Goal: Task Accomplishment & Management: Use online tool/utility

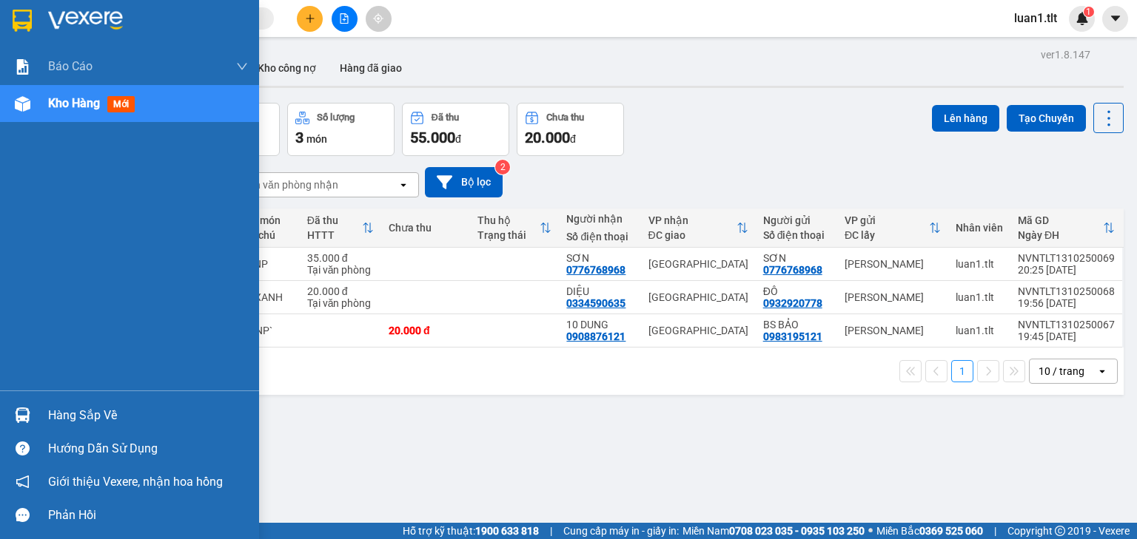
click at [8, 21] on div at bounding box center [129, 24] width 259 height 48
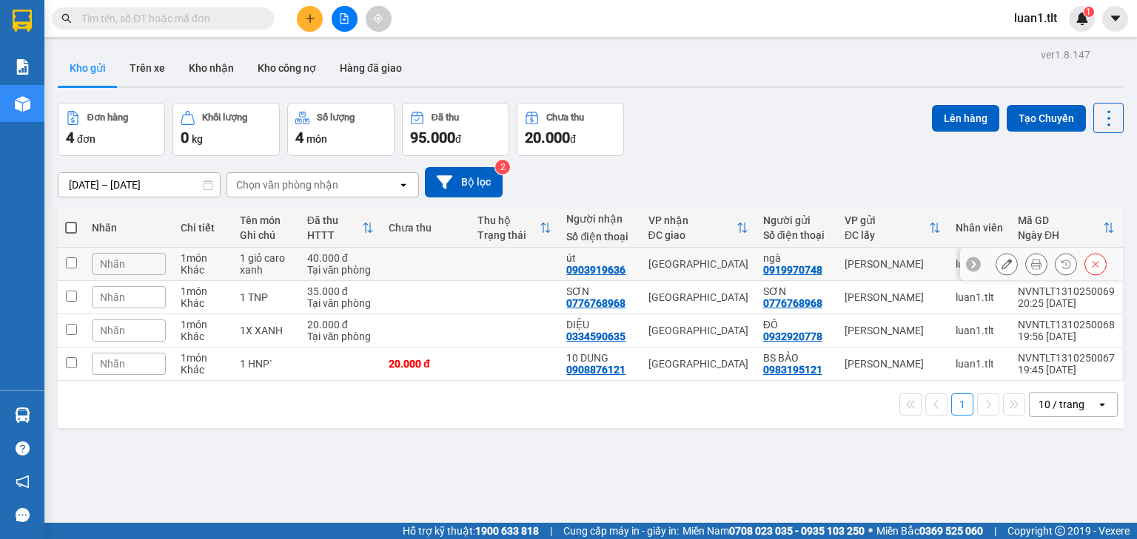
click at [365, 260] on div "40.000 đ" at bounding box center [340, 258] width 67 height 12
checkbox input "true"
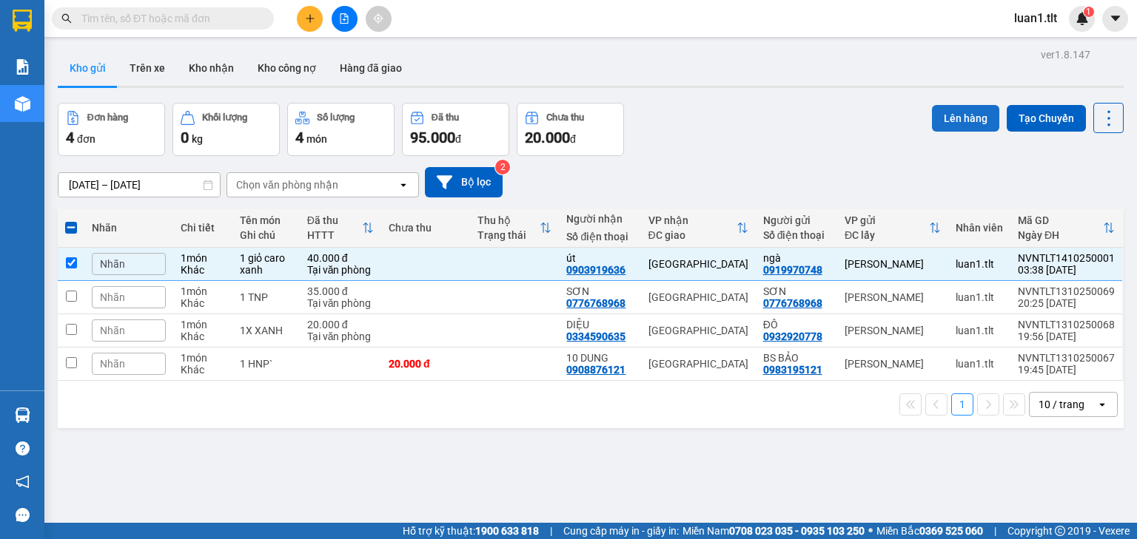
click at [956, 126] on button "Lên hàng" at bounding box center [965, 118] width 67 height 27
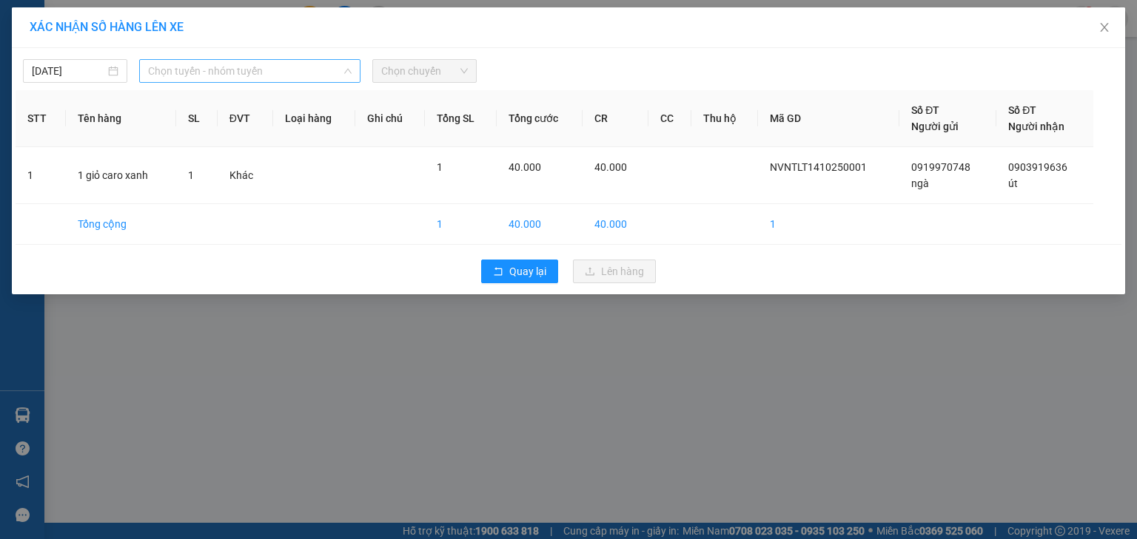
click at [188, 78] on span "Chọn tuyến - nhóm tuyến" at bounding box center [250, 71] width 204 height 22
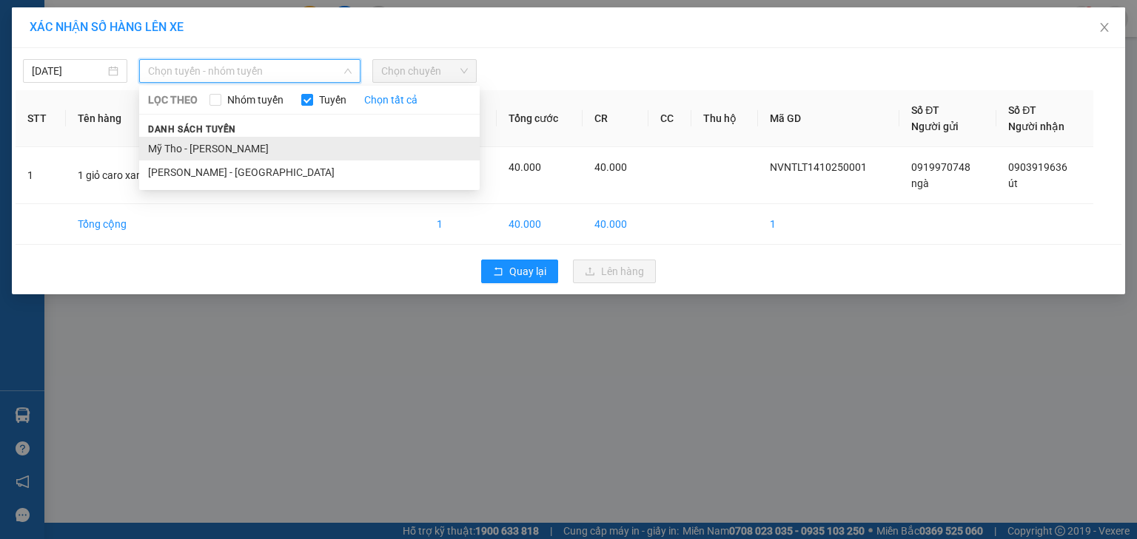
click at [228, 152] on li "Mỹ Tho - [PERSON_NAME]" at bounding box center [309, 149] width 340 height 24
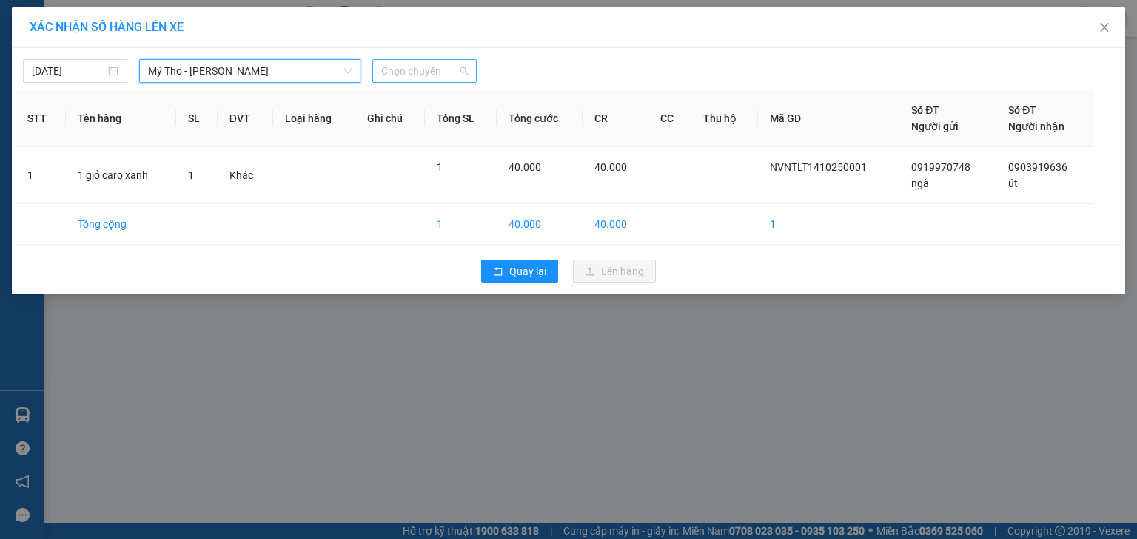
drag, startPoint x: 416, startPoint y: 75, endPoint x: 449, endPoint y: 128, distance: 62.2
click at [416, 76] on span "Chọn chuyến" at bounding box center [424, 71] width 87 height 22
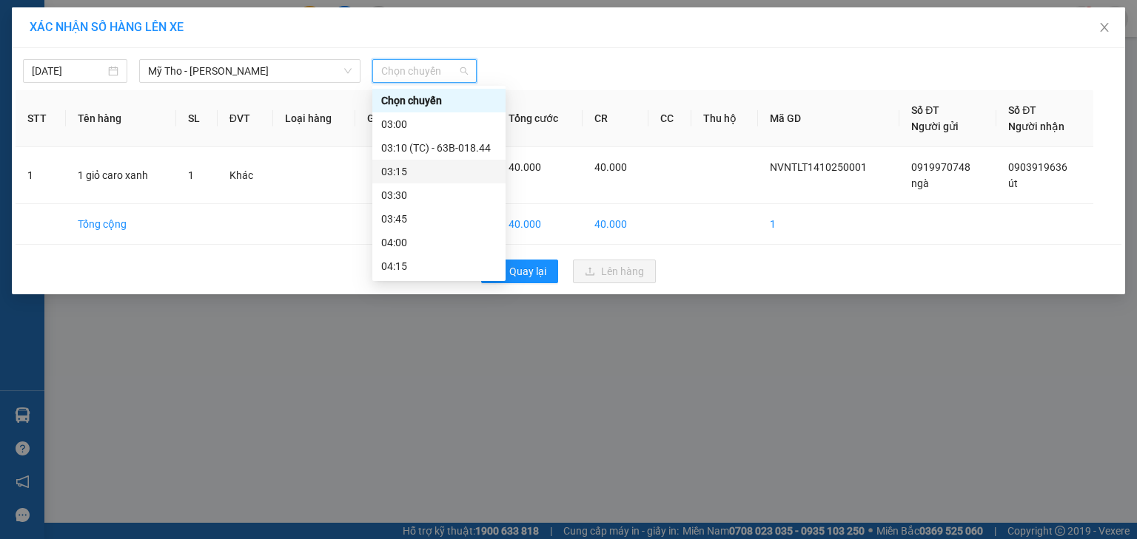
click at [416, 169] on div "03:15" at bounding box center [438, 172] width 115 height 16
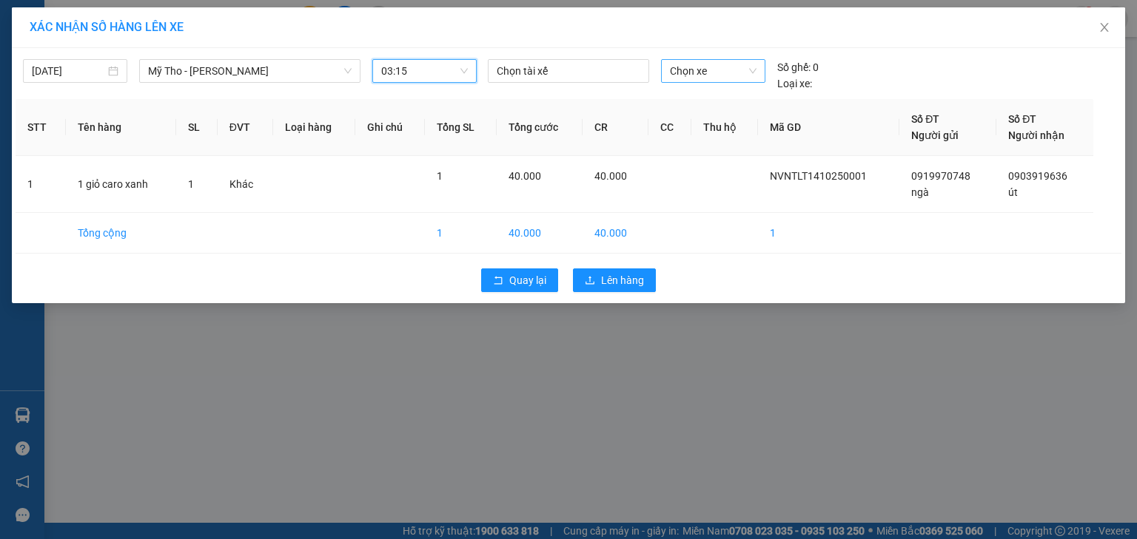
click at [685, 70] on span "Chọn xe" at bounding box center [713, 71] width 86 height 22
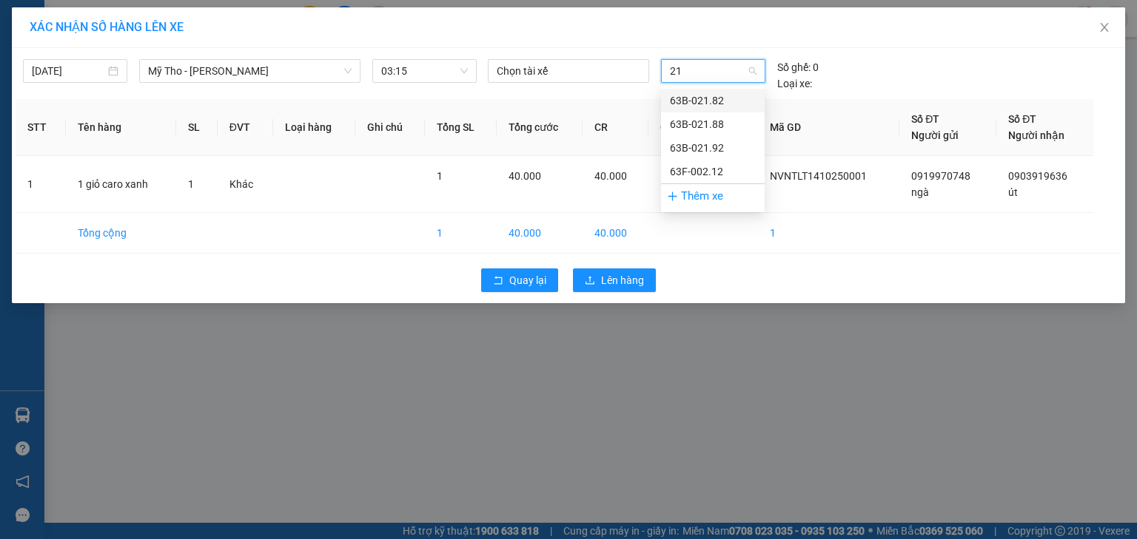
type input "215"
click at [672, 71] on span "Chọn xe" at bounding box center [713, 71] width 86 height 22
click at [427, 62] on span "03:15" at bounding box center [424, 71] width 87 height 22
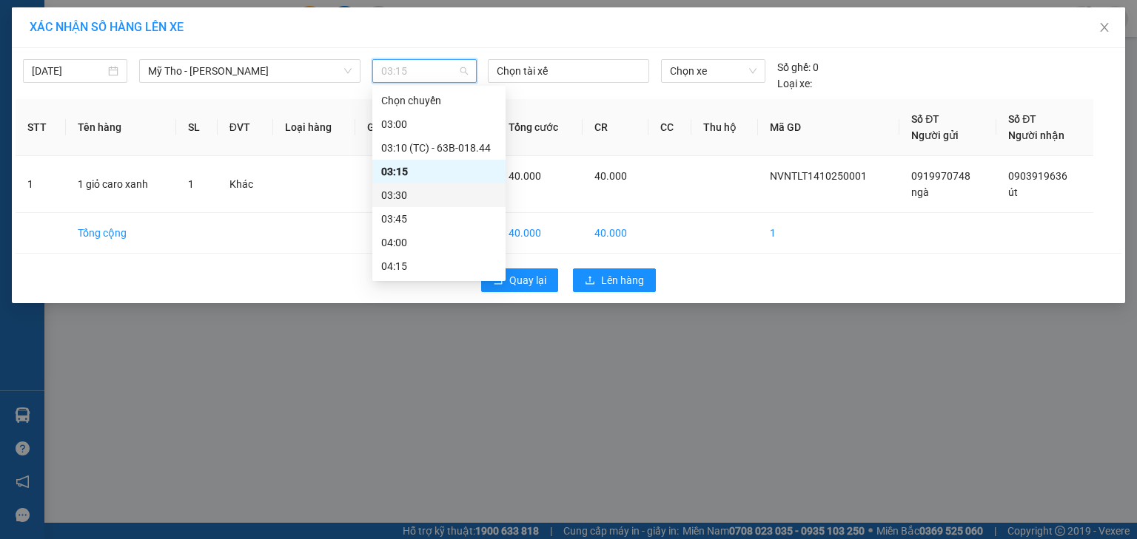
click at [437, 189] on div "03:30" at bounding box center [438, 195] width 115 height 16
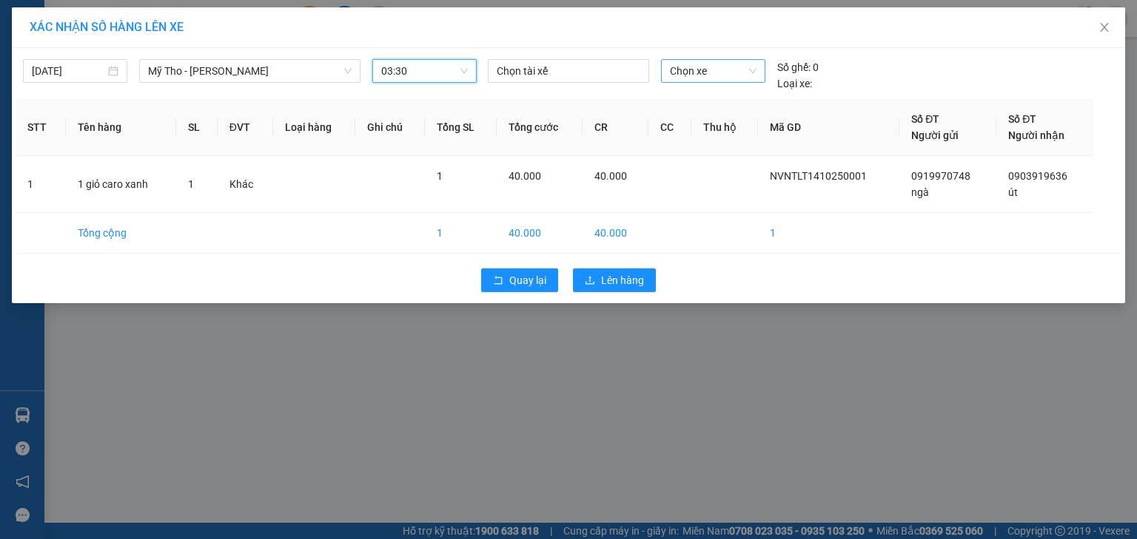
click at [724, 81] on span "Chọn xe" at bounding box center [713, 71] width 86 height 22
type input "251"
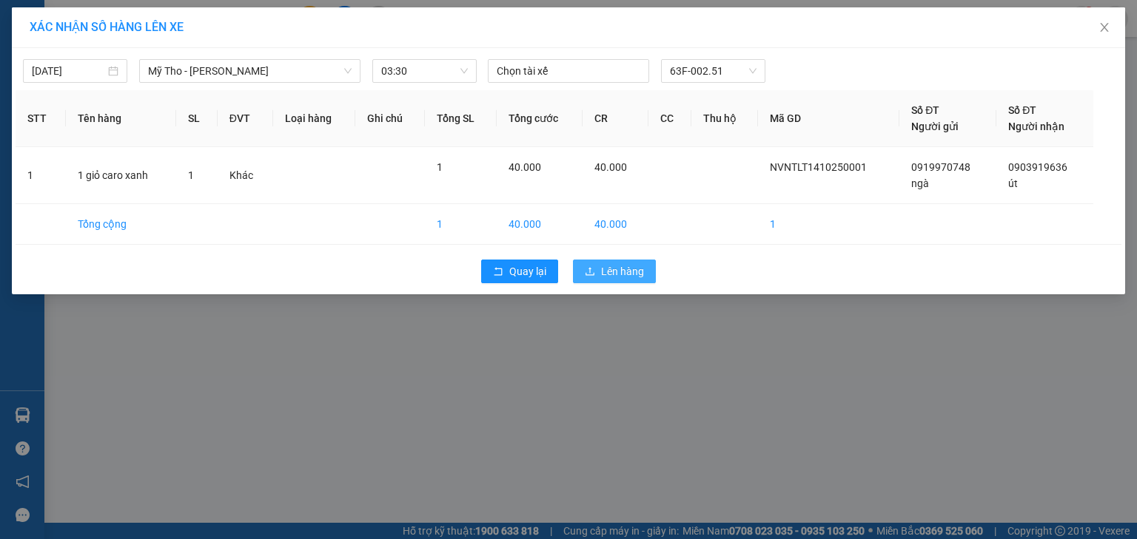
click at [621, 278] on span "Lên hàng" at bounding box center [622, 271] width 43 height 16
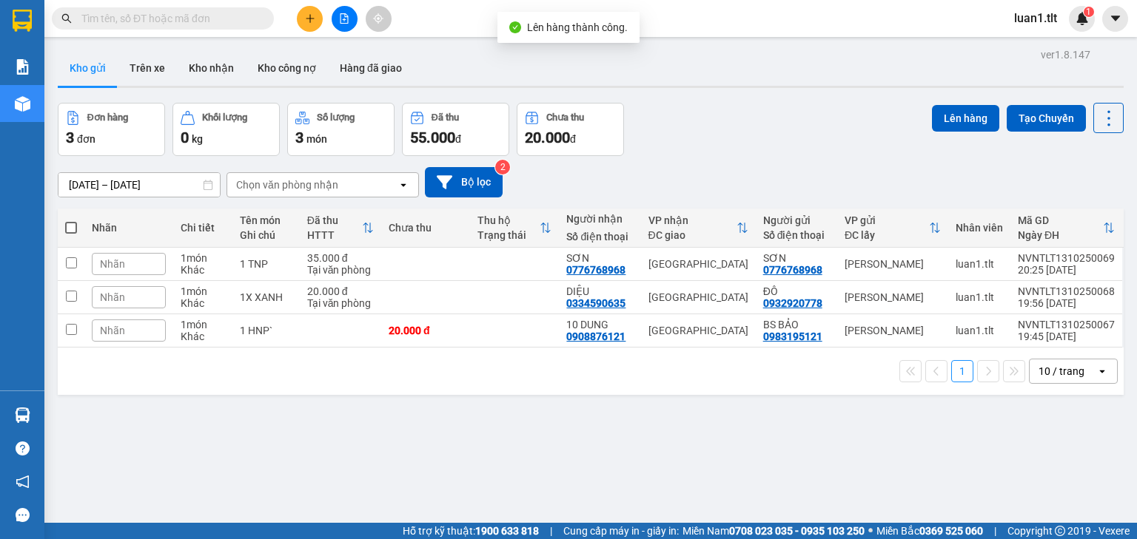
click at [347, 13] on icon "file-add" at bounding box center [344, 18] width 10 height 10
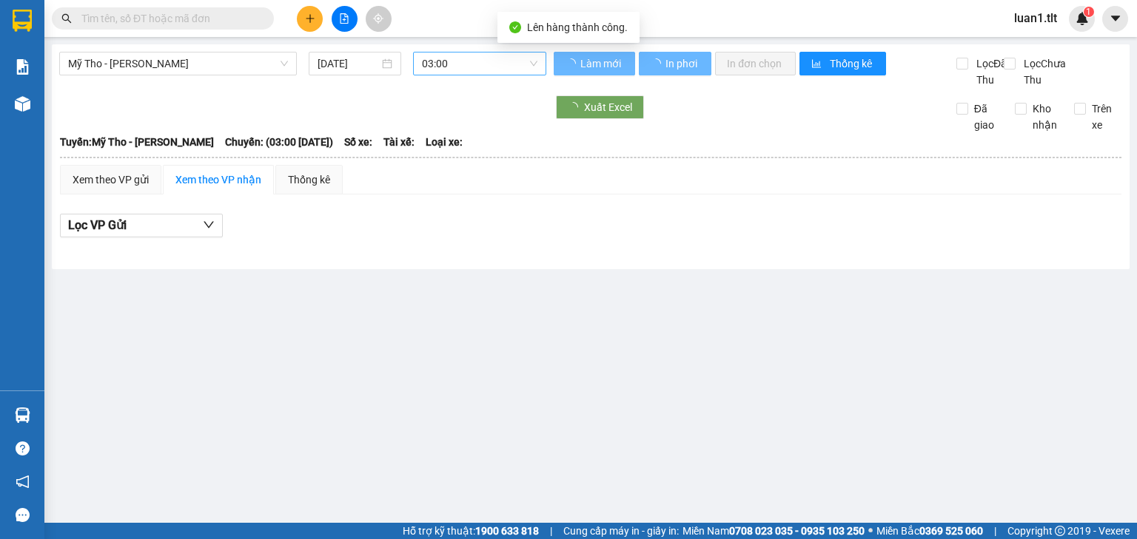
click at [461, 56] on span "03:00" at bounding box center [480, 64] width 116 height 22
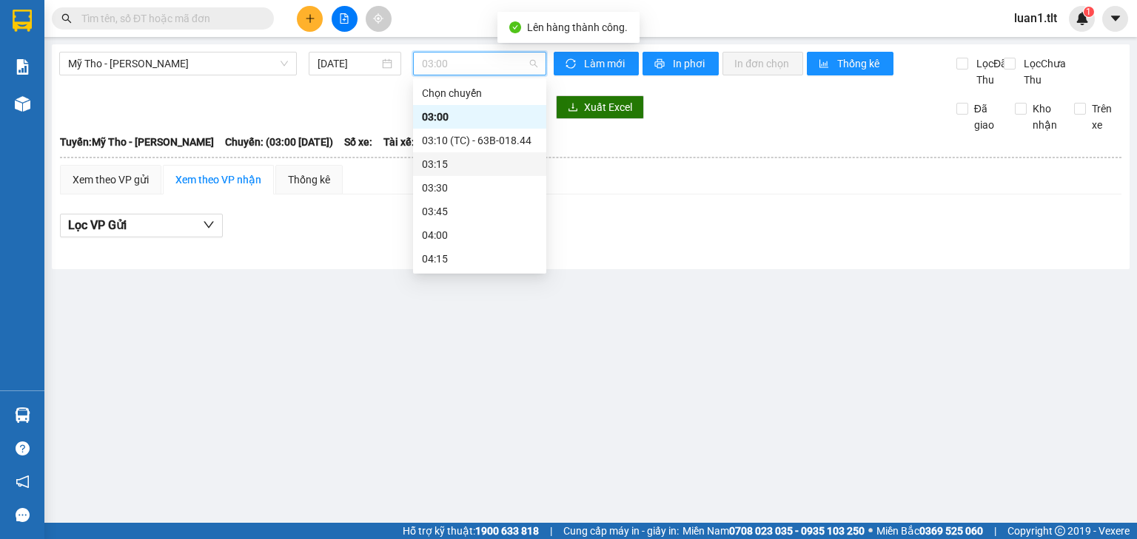
click at [451, 166] on div "03:15" at bounding box center [479, 164] width 115 height 16
drag, startPoint x: 488, startPoint y: 59, endPoint x: 440, endPoint y: 163, distance: 114.2
click at [486, 62] on span "03:15" at bounding box center [480, 64] width 116 height 22
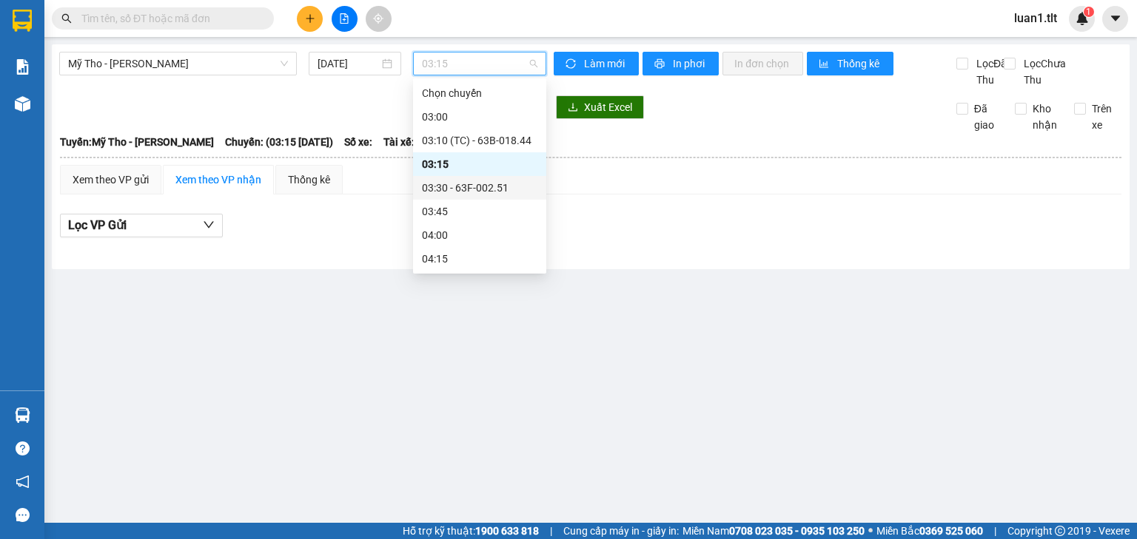
click at [448, 193] on div "03:30 - 63F-002.51" at bounding box center [479, 188] width 115 height 16
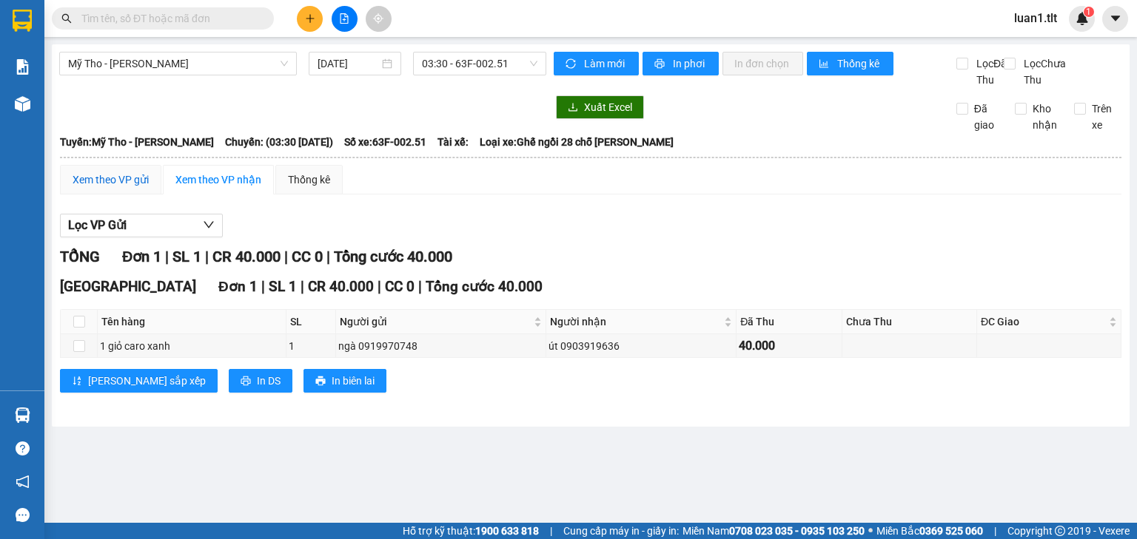
click at [120, 188] on div "Xem theo VP gửi" at bounding box center [111, 180] width 76 height 16
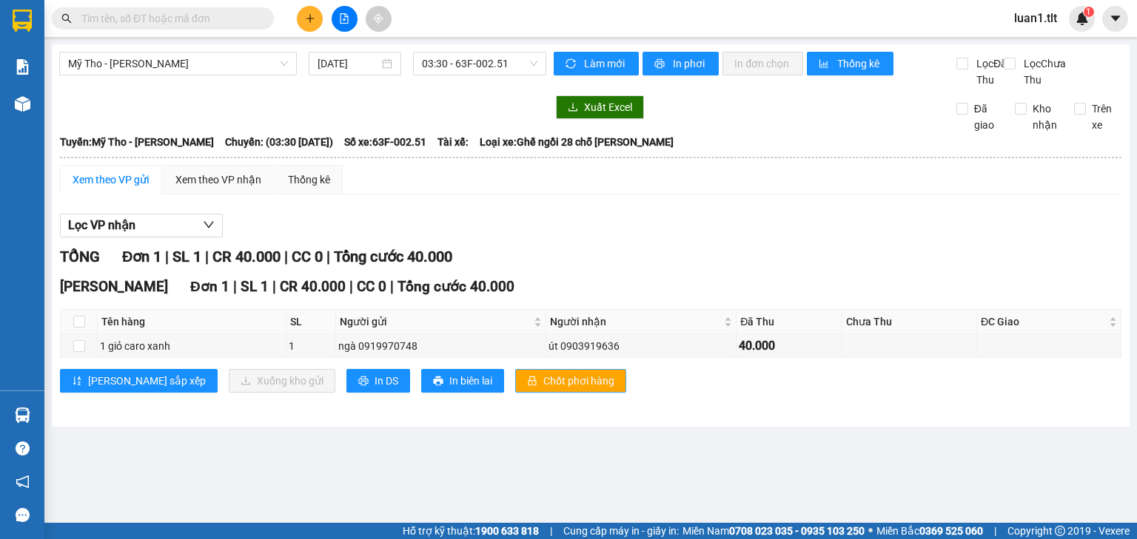
click at [543, 389] on span "Chốt phơi hàng" at bounding box center [578, 381] width 71 height 16
click at [671, 254] on div "Lọc VP nhận TỔNG Đơn 1 | SL 1 | CR 40.000 | CC 0 | Tổng cước 40.000 [PERSON_NAM…" at bounding box center [590, 308] width 1061 height 205
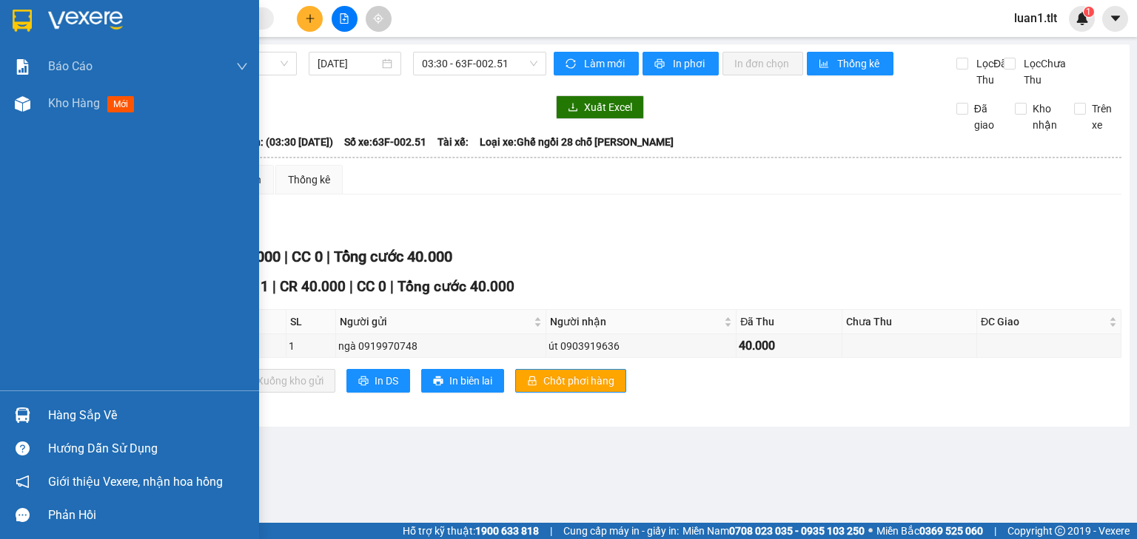
click at [114, 409] on div "Hàng sắp về" at bounding box center [148, 416] width 200 height 22
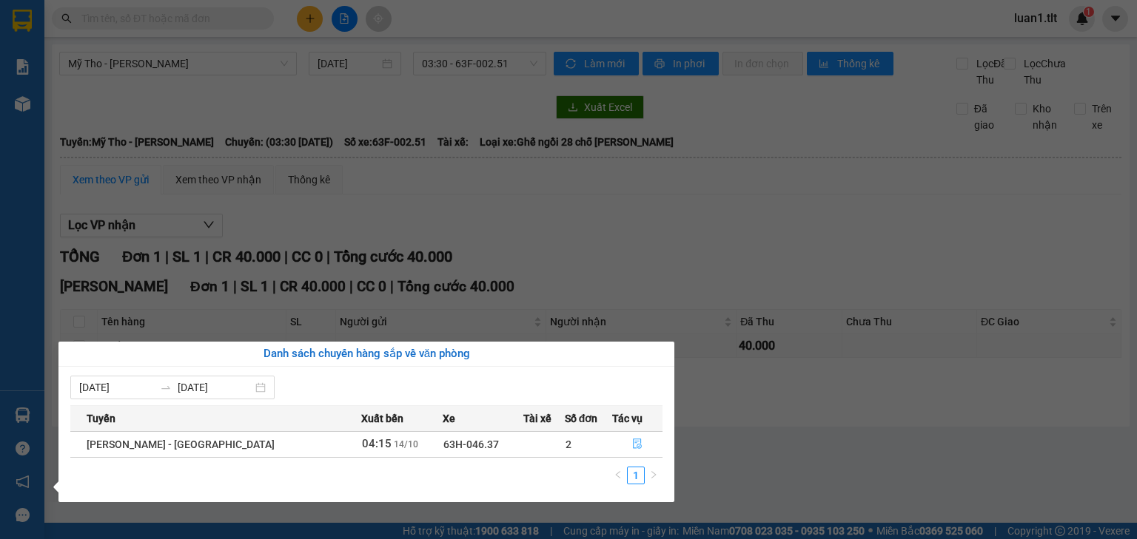
click at [628, 434] on button "button" at bounding box center [637, 445] width 49 height 24
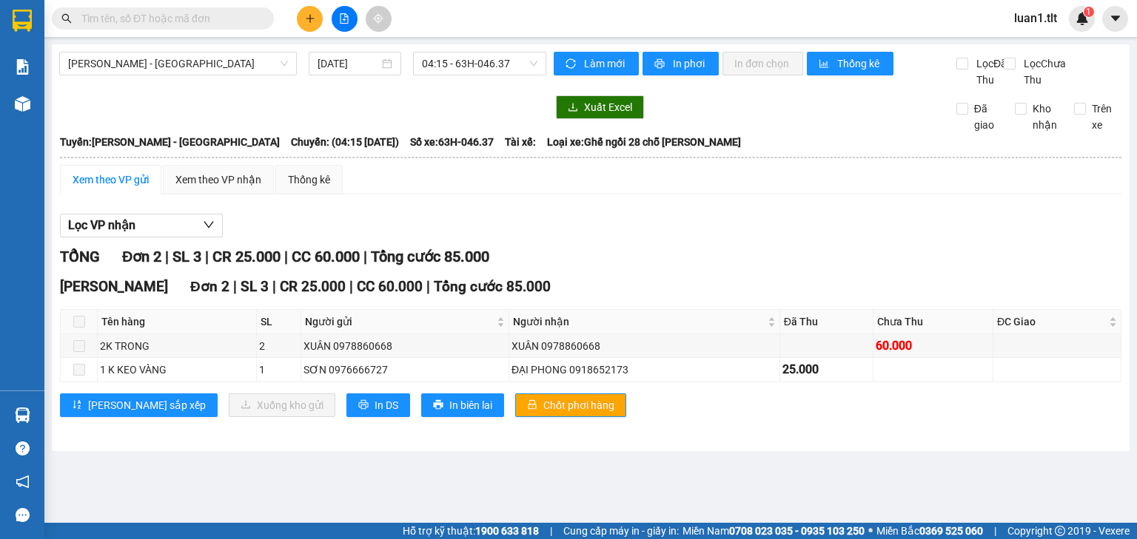
click at [684, 268] on div "TỔNG Đơn 2 | SL 3 | CR 25.000 | CC 60.000 | Tổng cước 85.000" at bounding box center [590, 257] width 1061 height 23
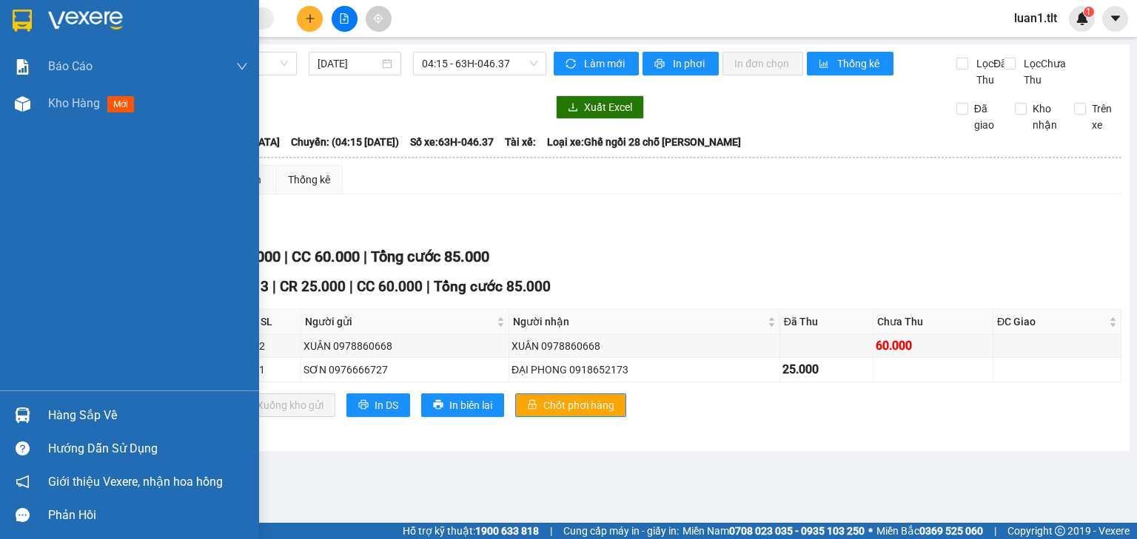
click at [5, 32] on div at bounding box center [129, 24] width 259 height 48
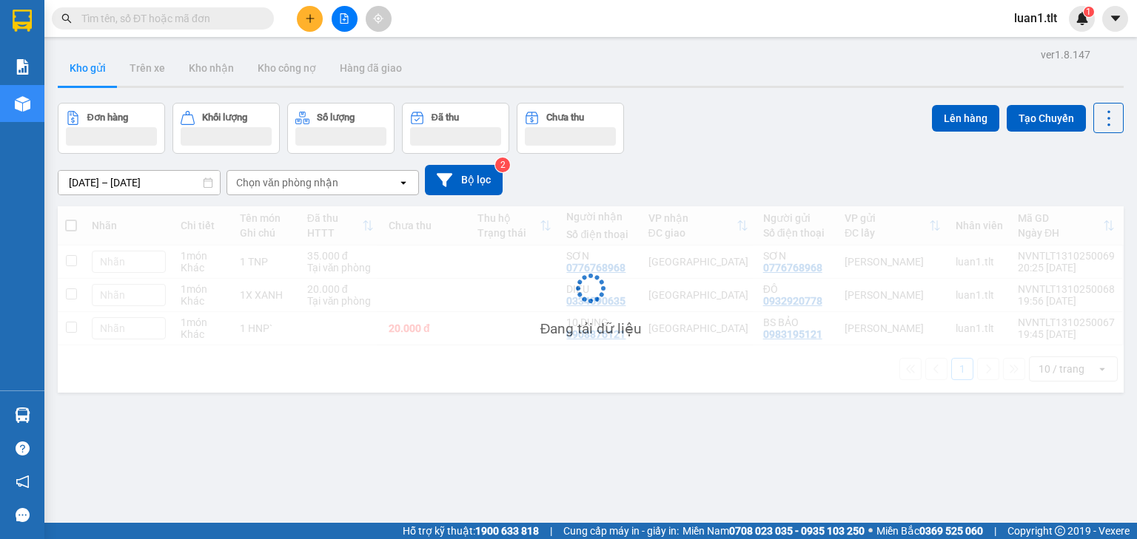
click at [796, 163] on div "[DATE] – [DATE] Press the down arrow key to interact with the calendar and sele…" at bounding box center [591, 180] width 1066 height 53
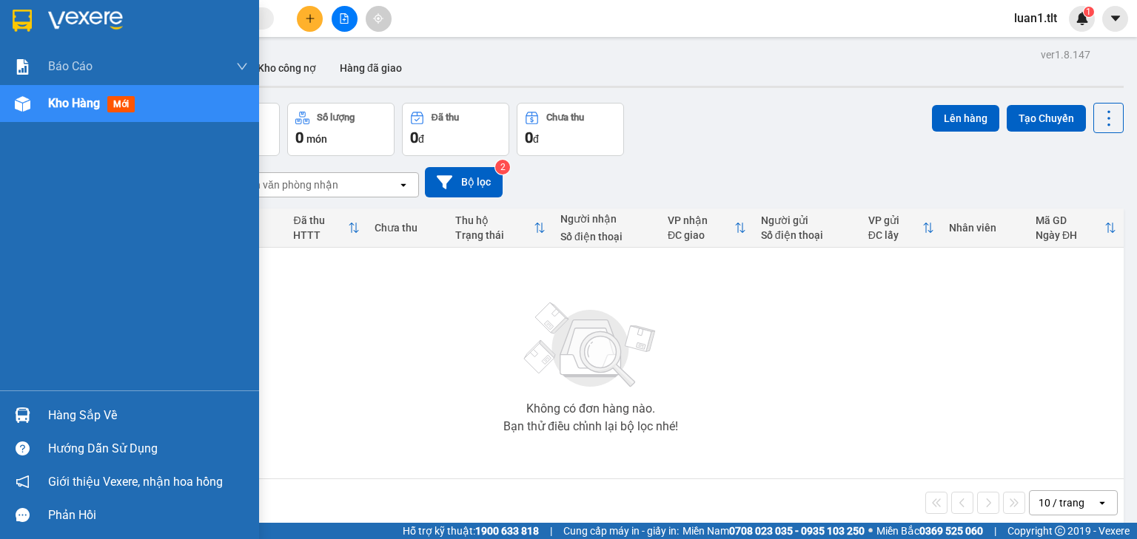
click at [41, 13] on div at bounding box center [129, 24] width 259 height 48
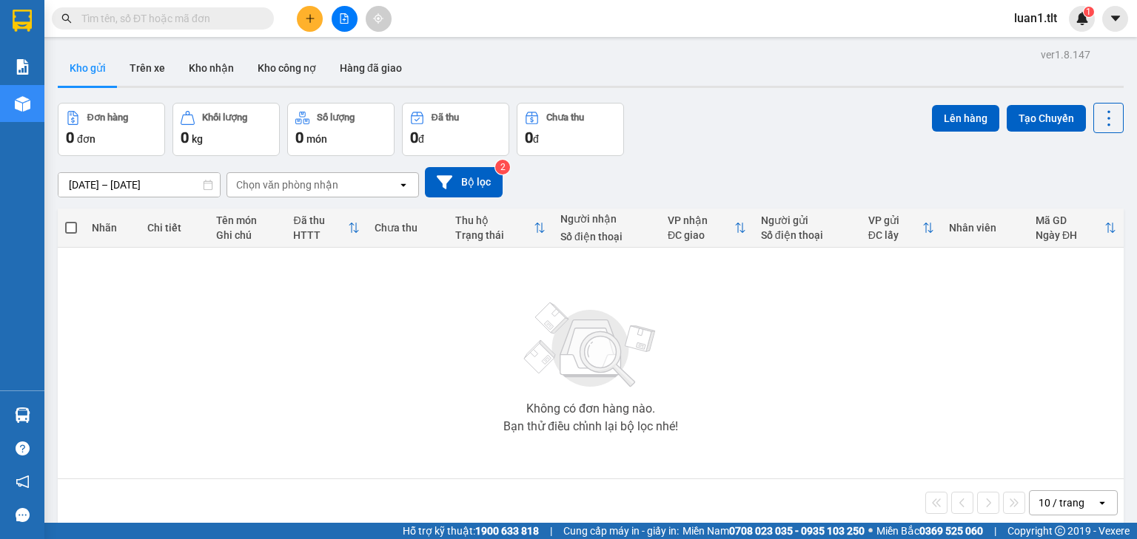
click at [776, 108] on div "Đơn hàng 0 đơn Khối lượng 0 kg Số lượng 0 món Đã thu 0 đ Chưa thu 0 đ Lên hàng …" at bounding box center [591, 129] width 1066 height 53
